Goal: Transaction & Acquisition: Subscribe to service/newsletter

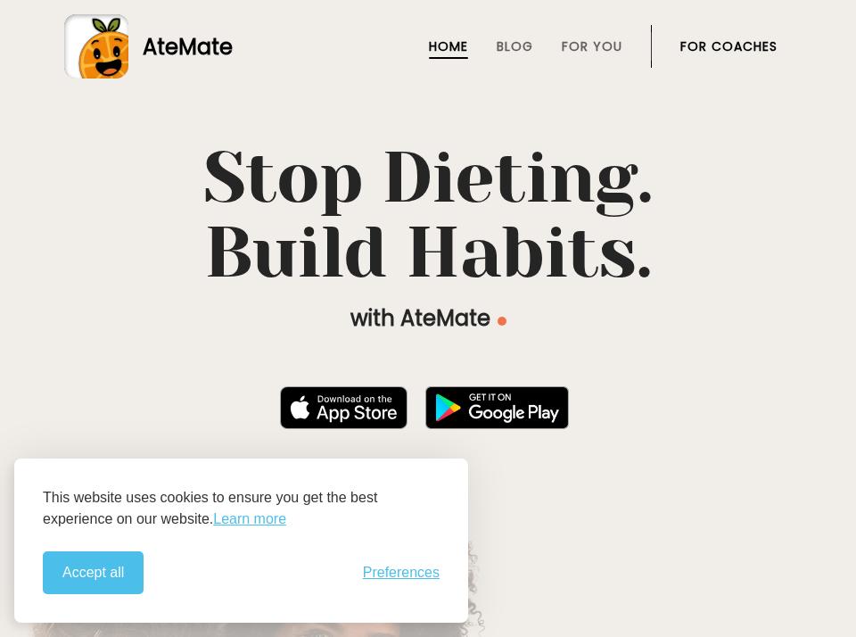
click at [111, 597] on div "This website uses cookies to ensure you get the best experience on our website.…" at bounding box center [241, 540] width 454 height 164
click at [102, 566] on button "Accept all" at bounding box center [93, 572] width 101 height 43
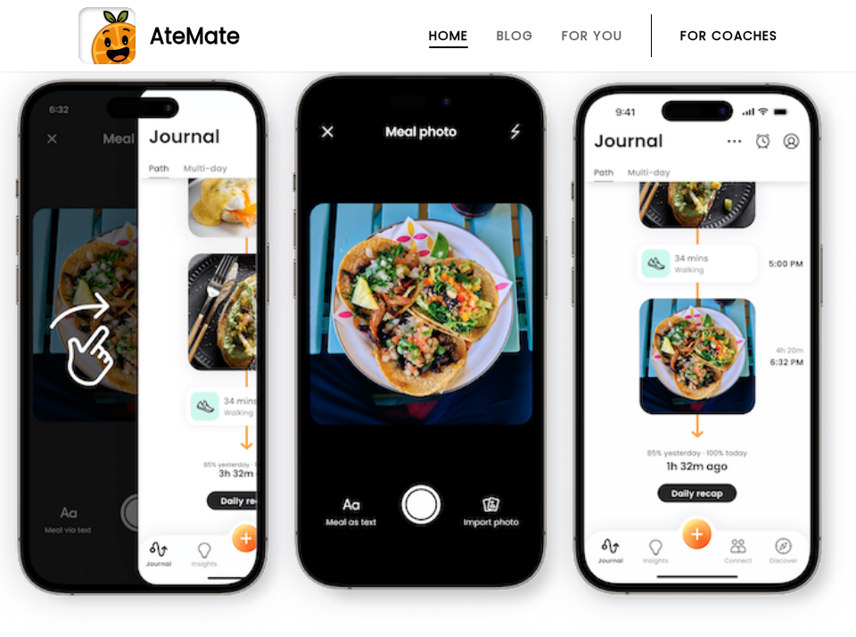
scroll to position [1309, 0]
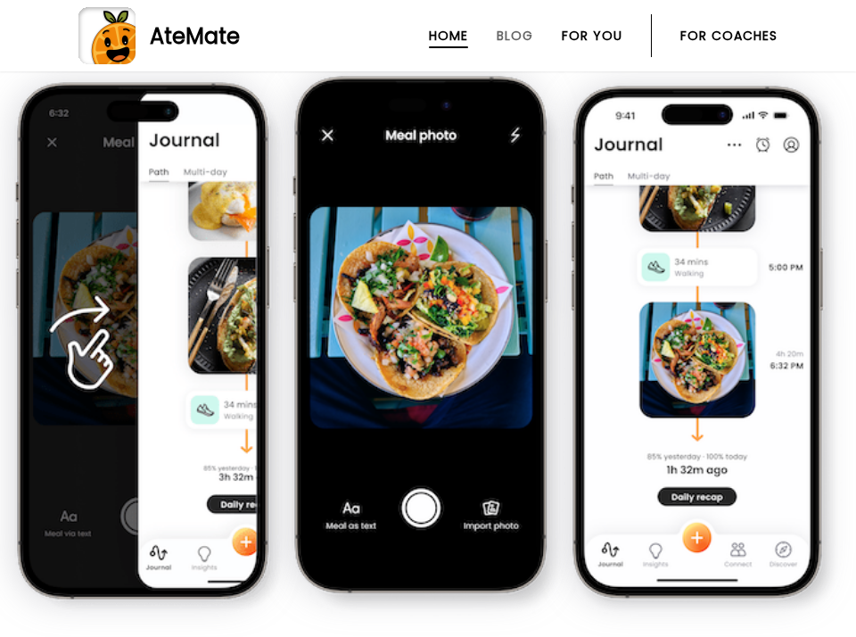
click at [576, 37] on link "For You" at bounding box center [592, 36] width 61 height 14
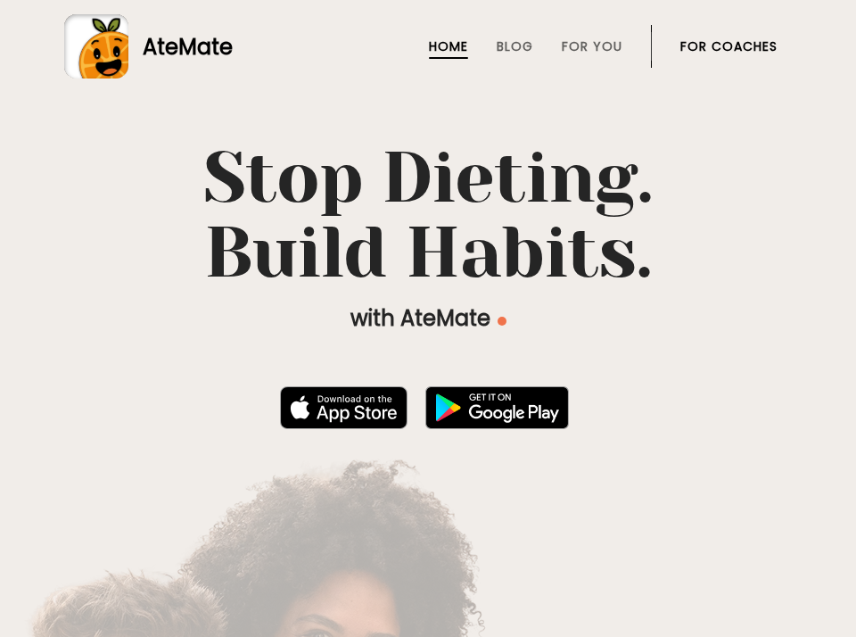
scroll to position [0, 0]
click at [723, 41] on link "For Coaches" at bounding box center [728, 46] width 97 height 14
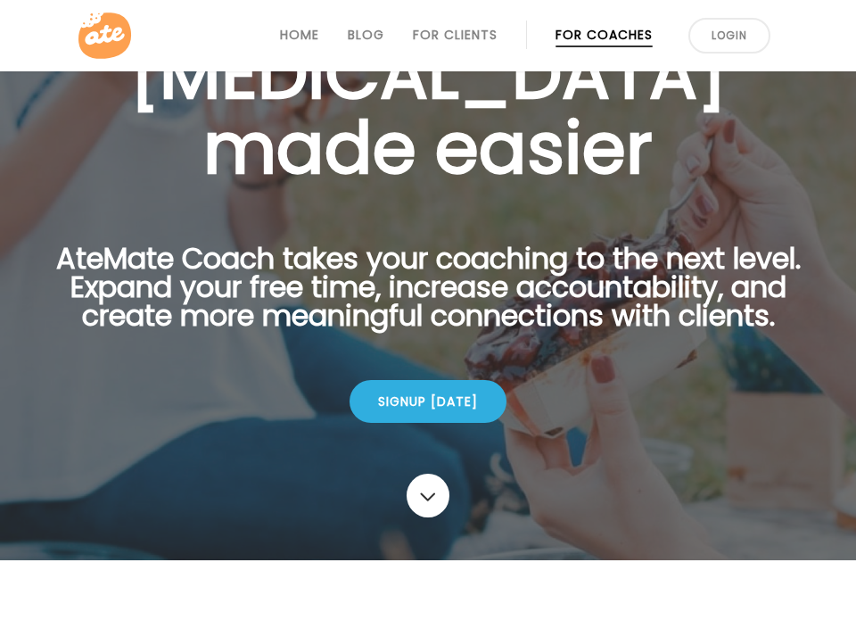
scroll to position [152, 0]
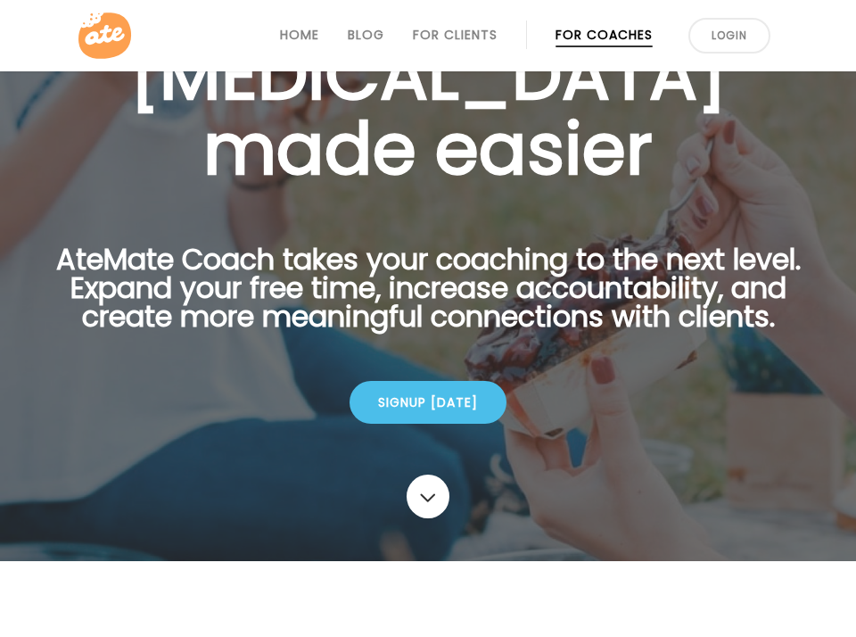
click at [433, 396] on div "Signup [DATE]" at bounding box center [427, 402] width 157 height 43
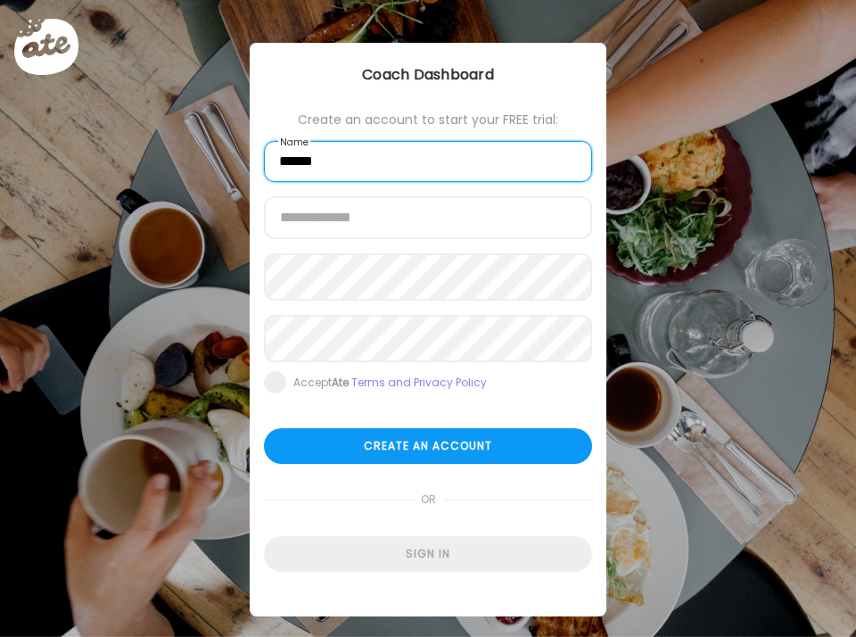
drag, startPoint x: 335, startPoint y: 177, endPoint x: 267, endPoint y: 177, distance: 67.8
click at [267, 177] on input "*****" at bounding box center [428, 161] width 328 height 41
type input "*"
